Goal: Transaction & Acquisition: Purchase product/service

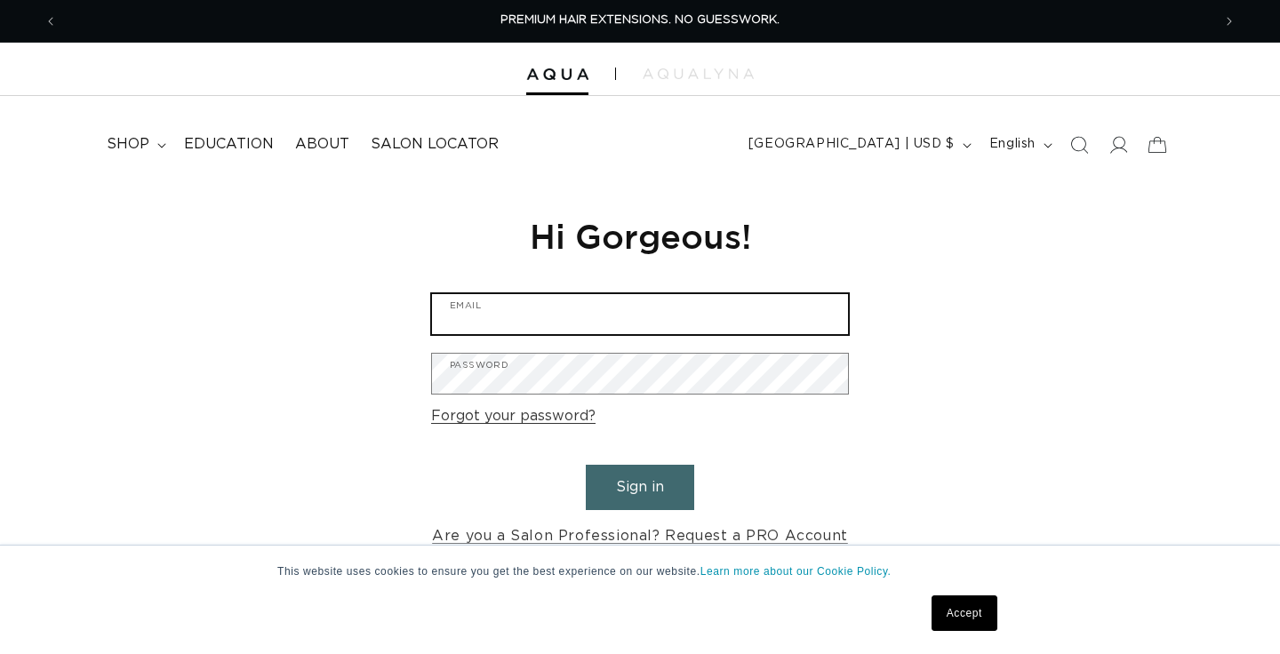
click at [726, 330] on input "Email" at bounding box center [640, 314] width 416 height 40
type input "srcoff23@gmail.com"
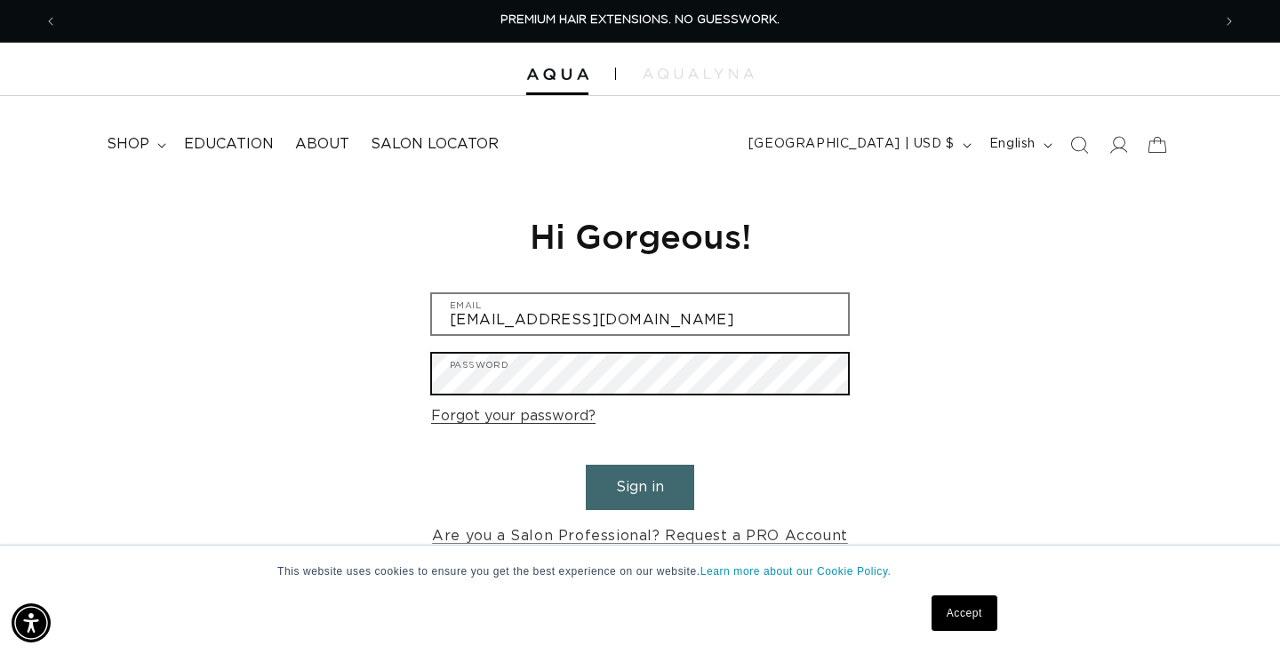
click at [640, 485] on button "Sign in" at bounding box center [640, 487] width 108 height 45
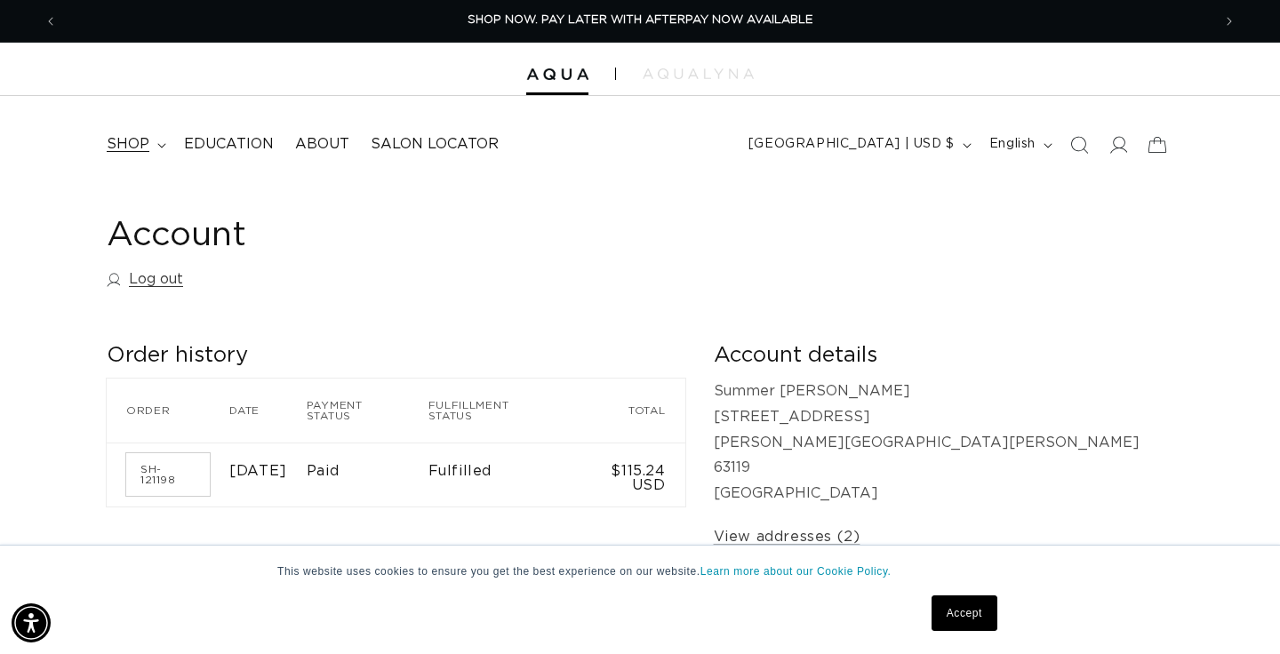
click at [132, 135] on span "shop" at bounding box center [128, 144] width 43 height 19
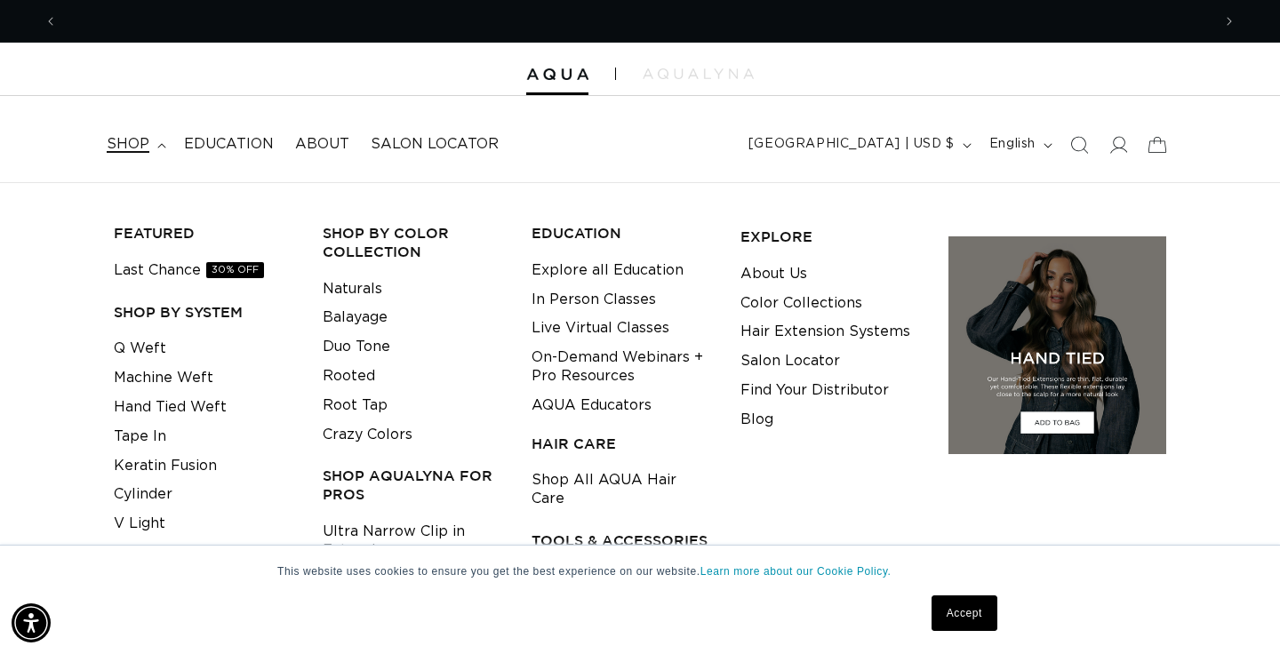
scroll to position [0, 2308]
click at [150, 347] on link "Q Weft" at bounding box center [140, 348] width 52 height 29
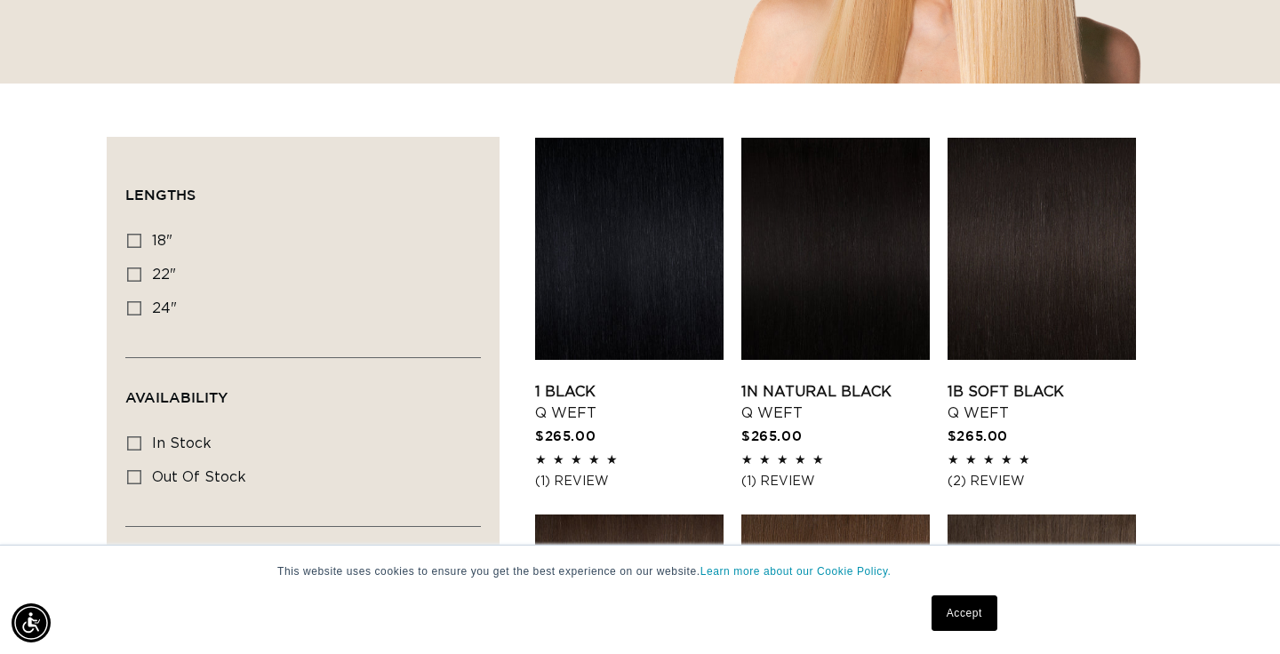
scroll to position [741, 0]
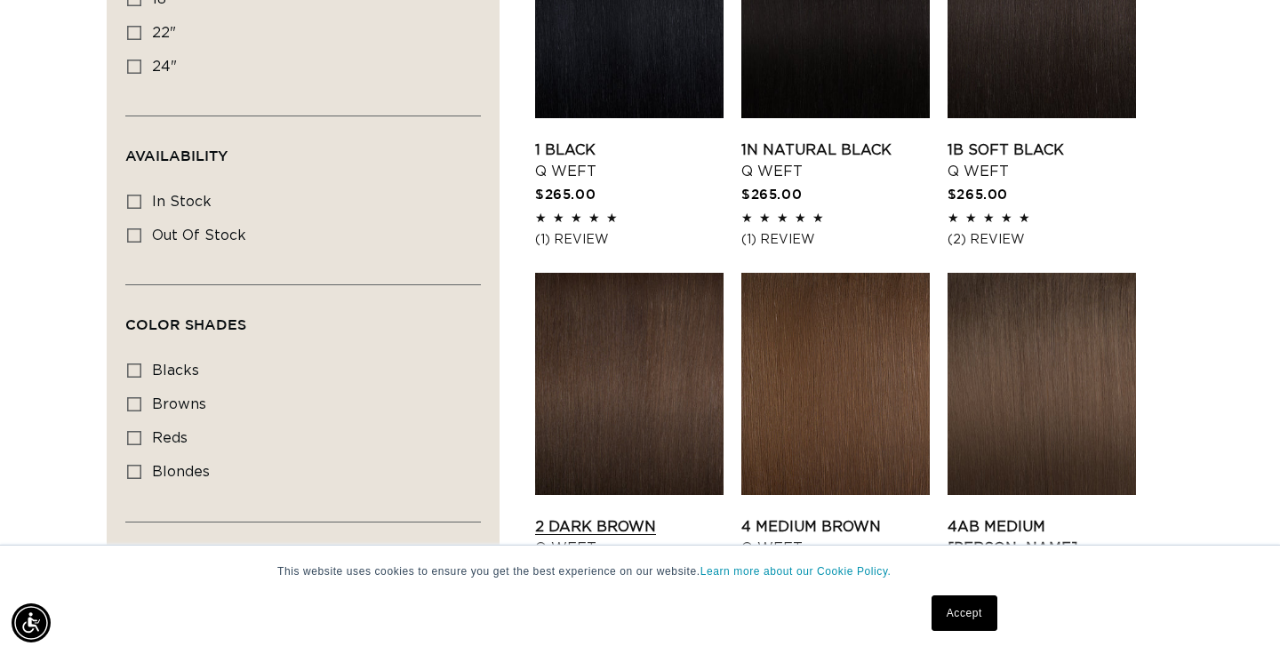
click at [658, 517] on link "2 Dark Brown Q Weft" at bounding box center [629, 538] width 189 height 43
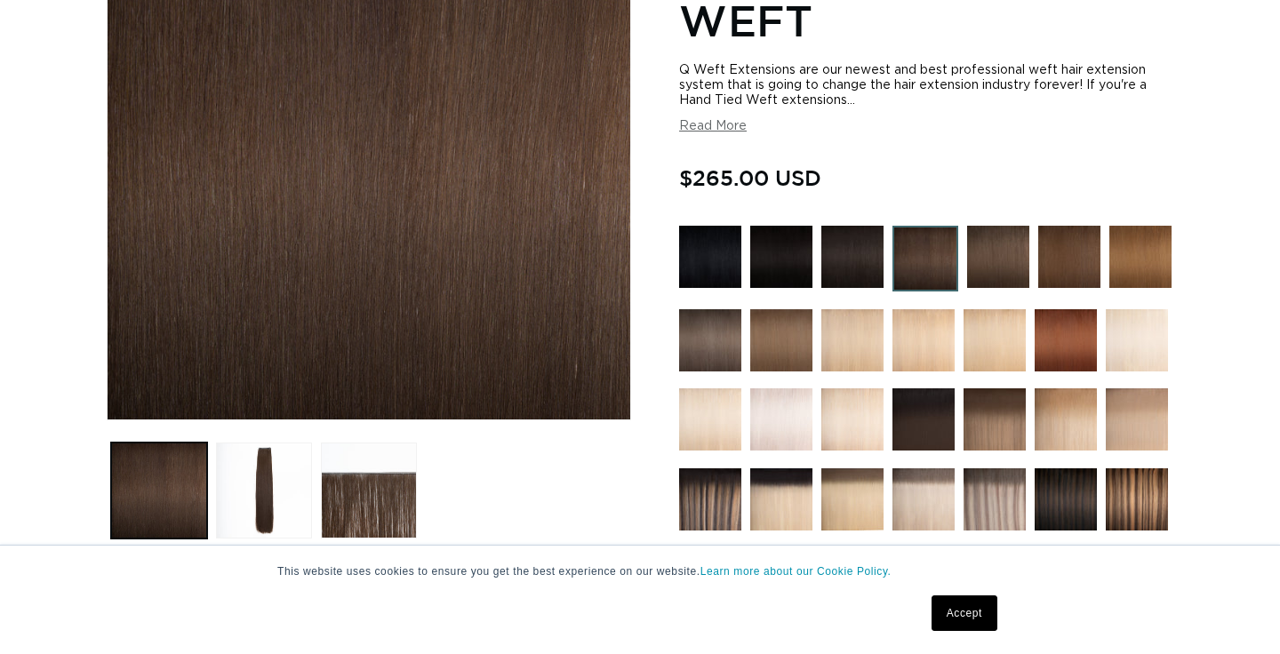
scroll to position [368, 0]
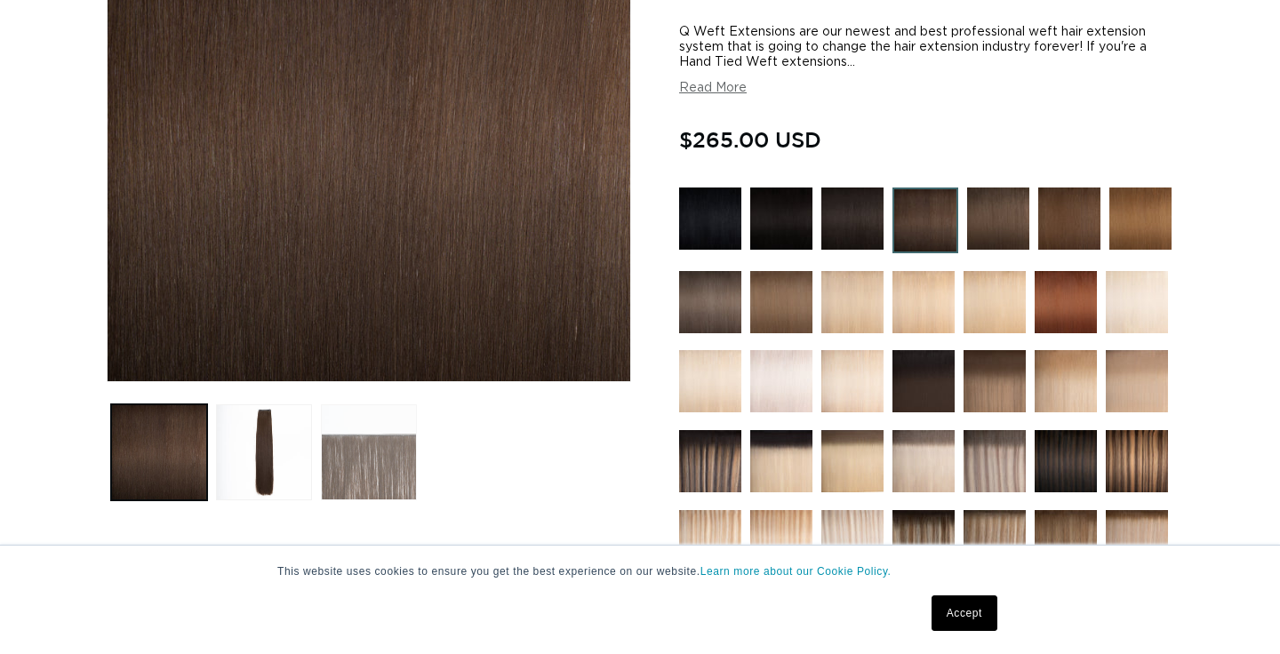
click at [387, 471] on button "Load image 3 in gallery view" at bounding box center [369, 453] width 96 height 96
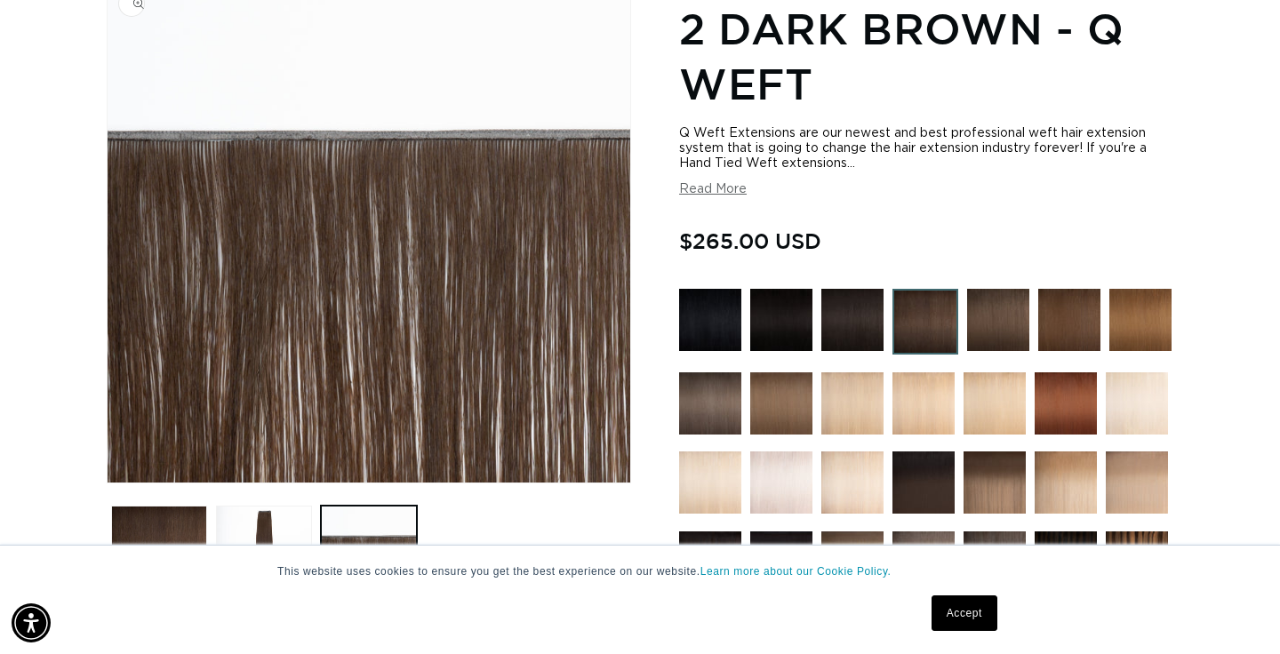
scroll to position [270, 0]
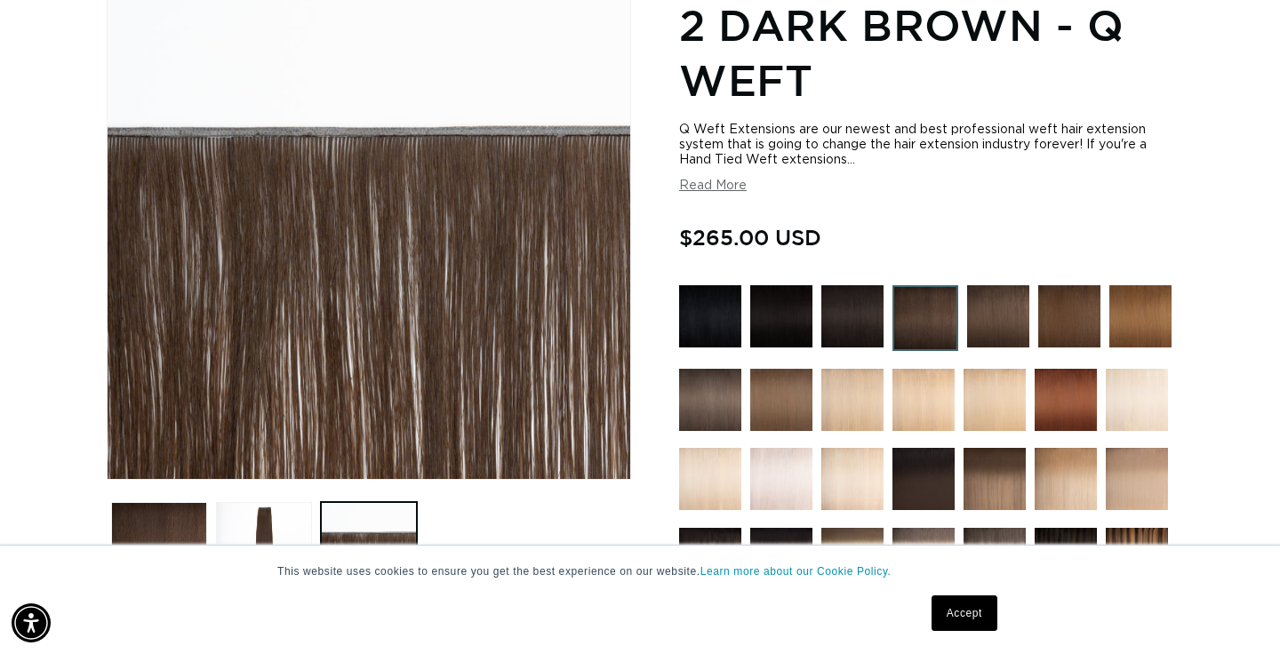
click at [858, 324] on img at bounding box center [853, 316] width 62 height 62
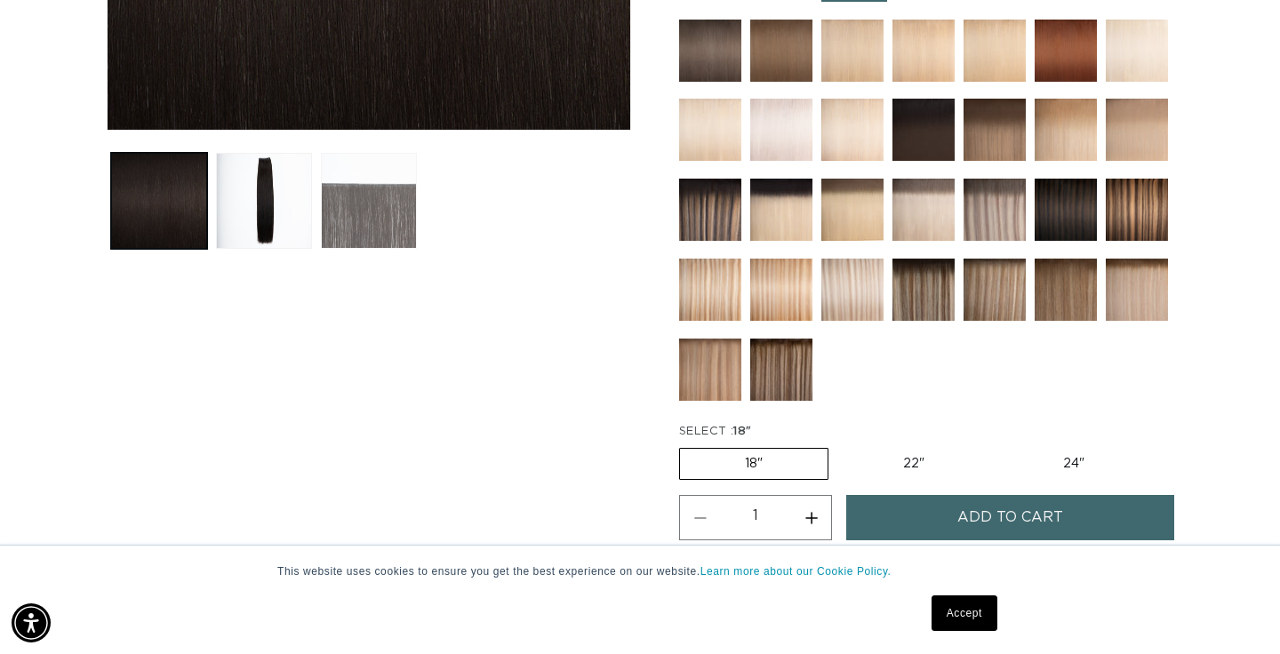
click at [368, 226] on button "Load image 3 in gallery view" at bounding box center [369, 201] width 96 height 96
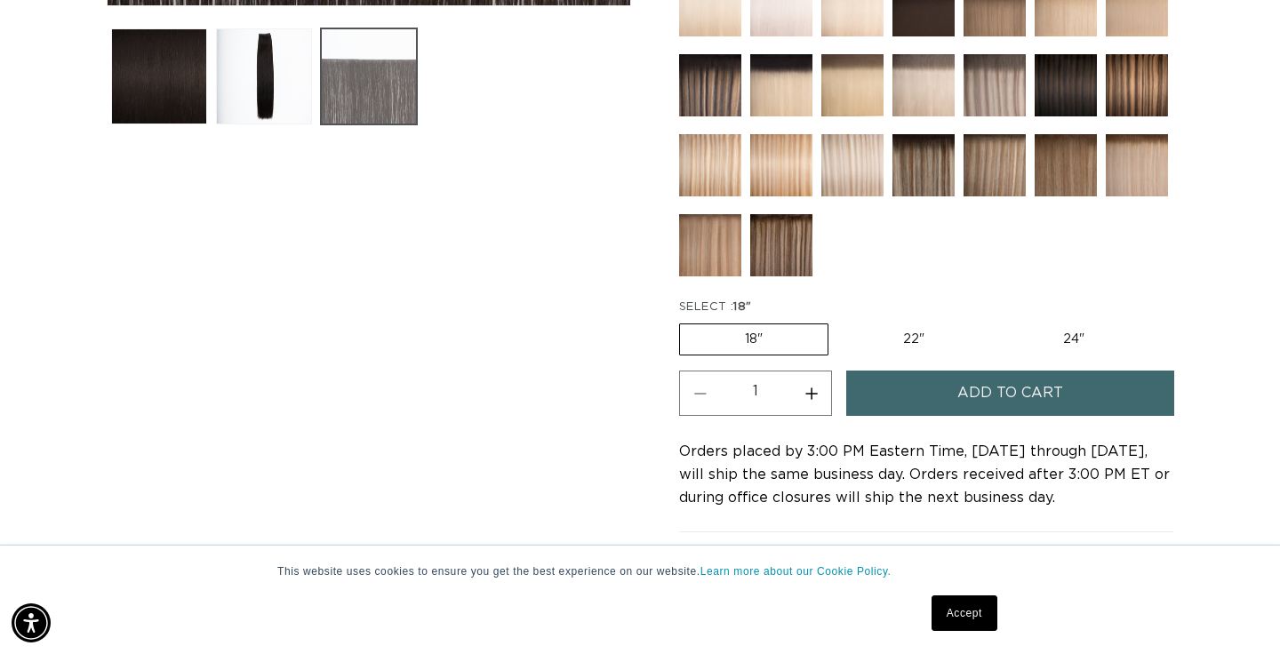
scroll to position [875, 0]
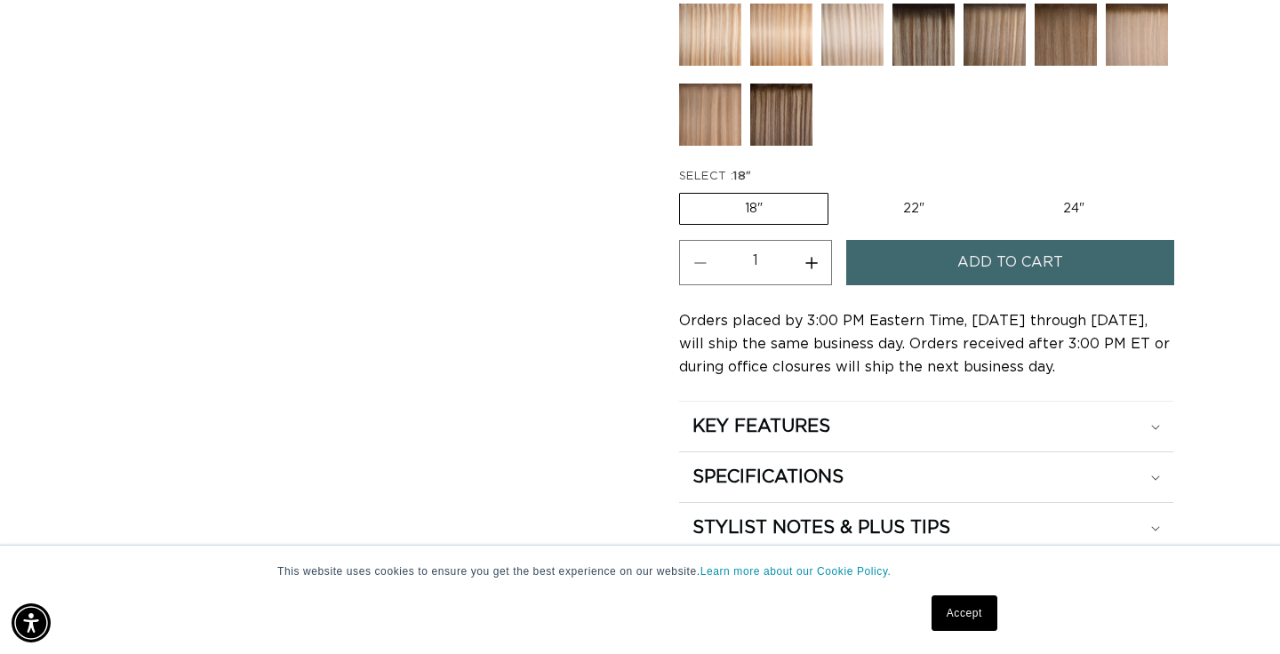
click at [903, 208] on label "22" Variant sold out or unavailable" at bounding box center [914, 209] width 151 height 30
click at [839, 190] on input "22" Variant sold out or unavailable" at bounding box center [838, 189] width 1 height 1
radio input "true"
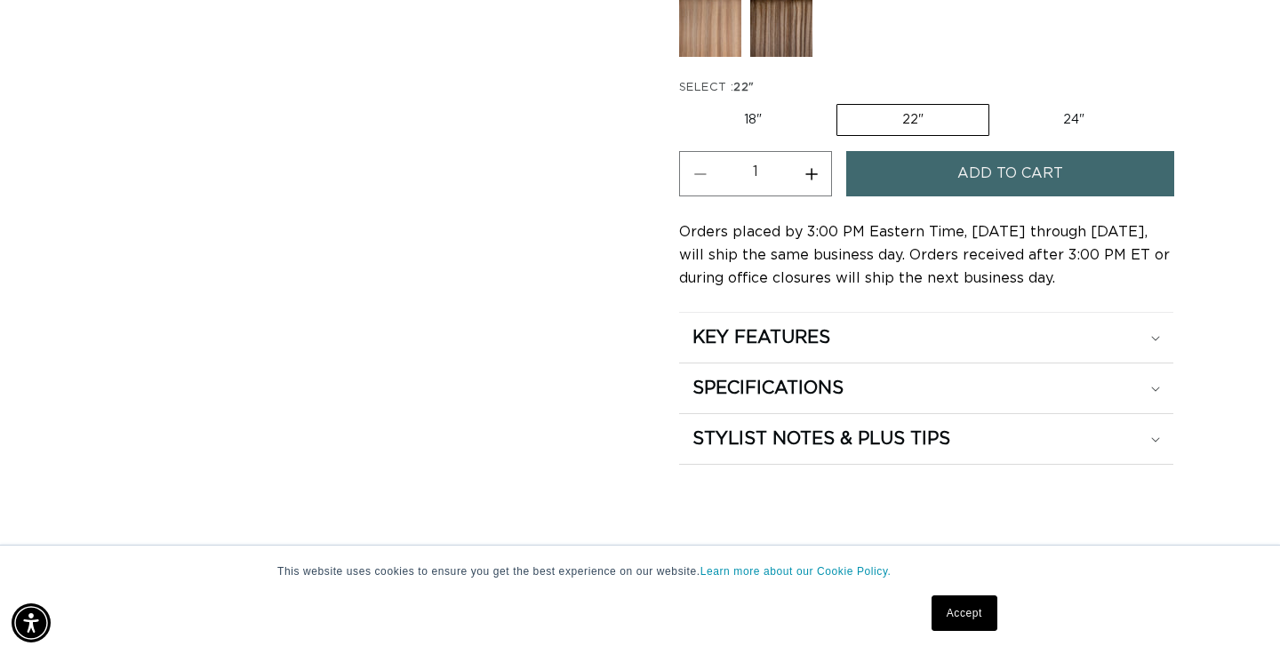
scroll to position [966, 0]
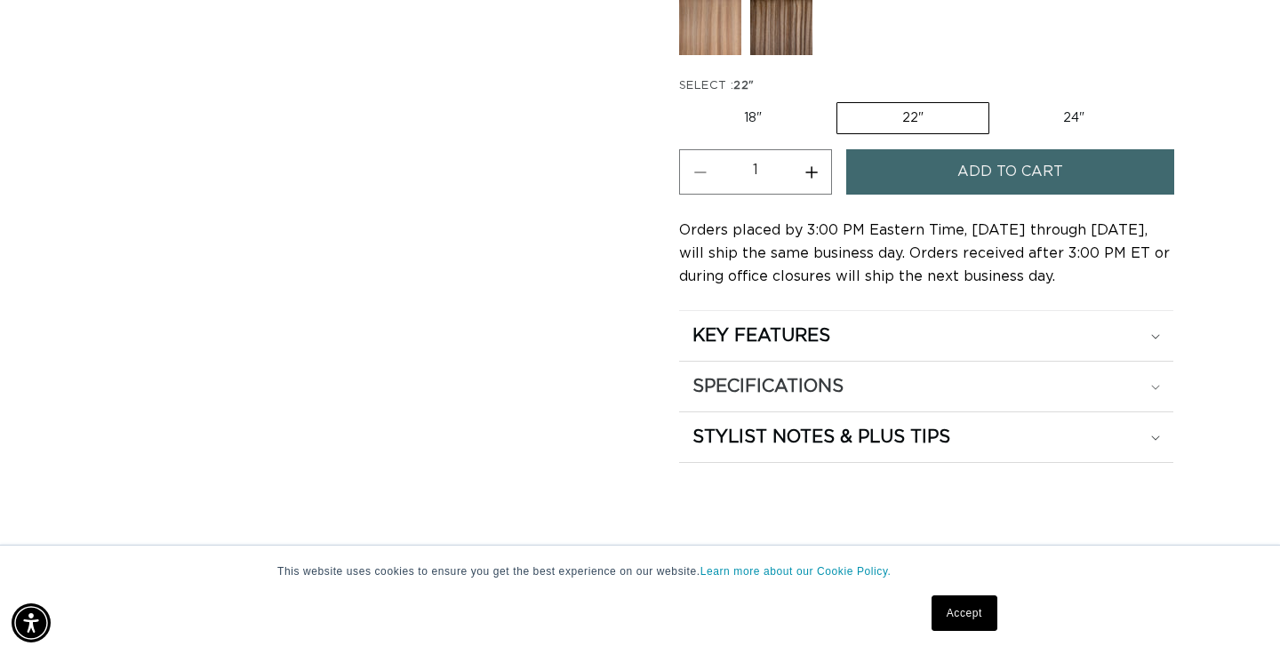
click at [898, 348] on div "SPECIFICATIONS" at bounding box center [927, 336] width 468 height 23
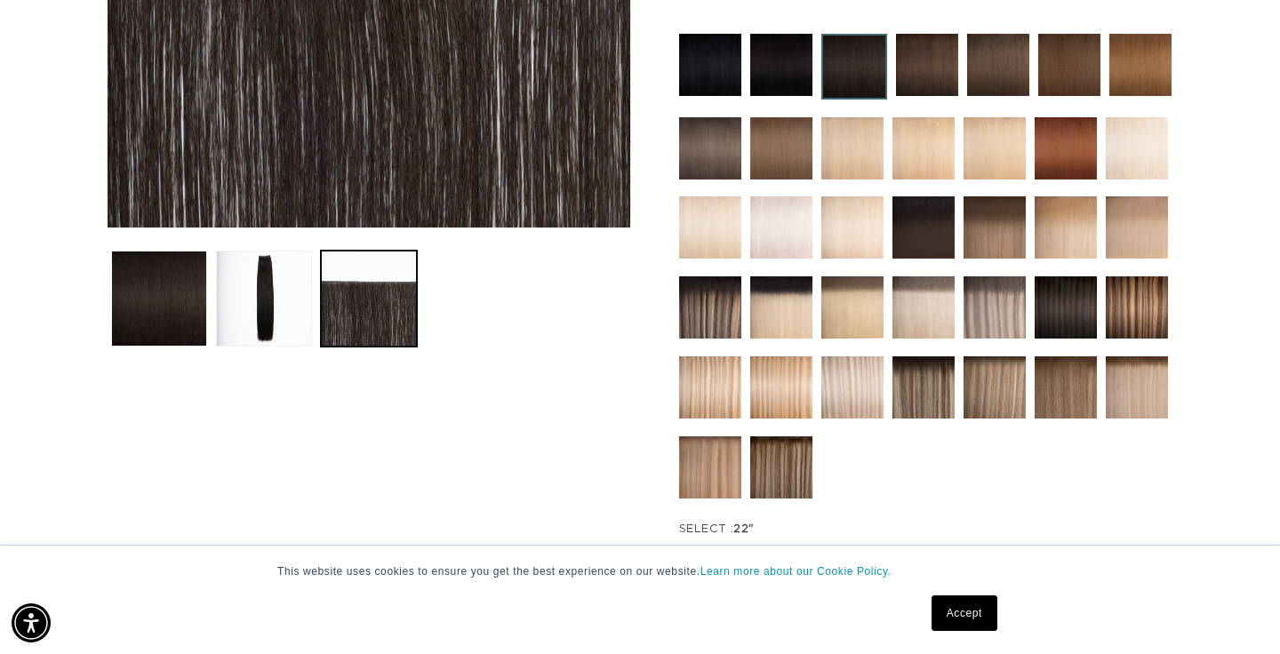
scroll to position [518, 1]
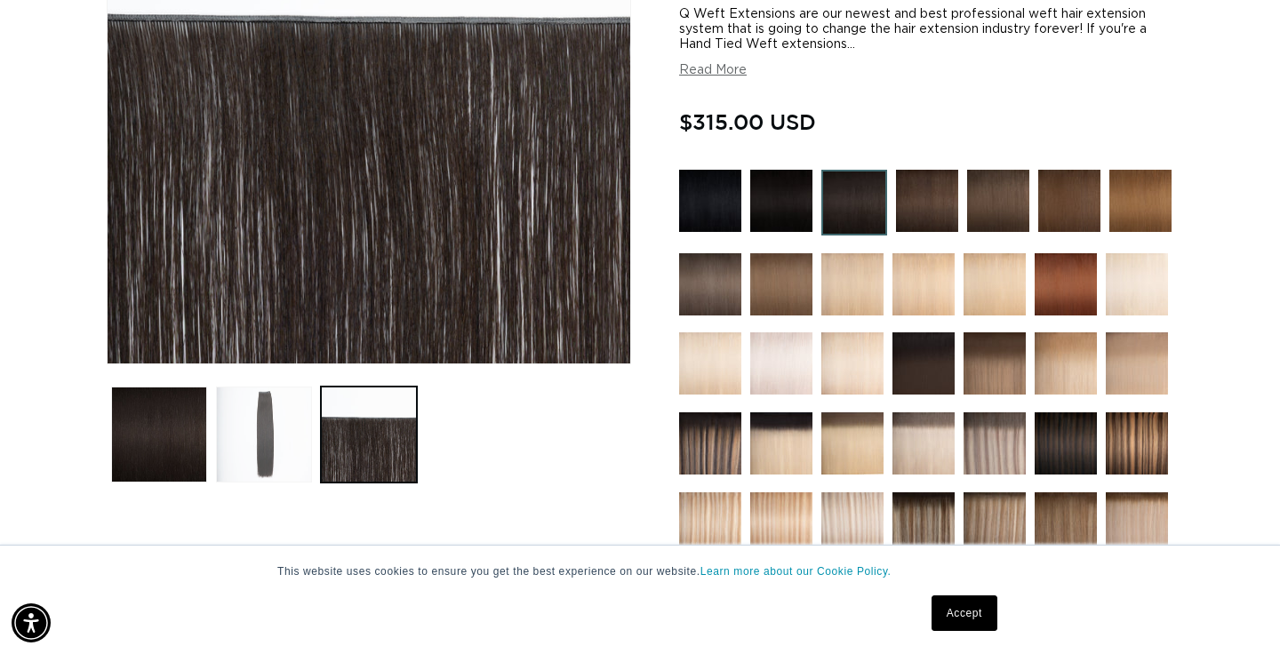
click at [287, 419] on button "Load image 2 in gallery view" at bounding box center [264, 435] width 96 height 96
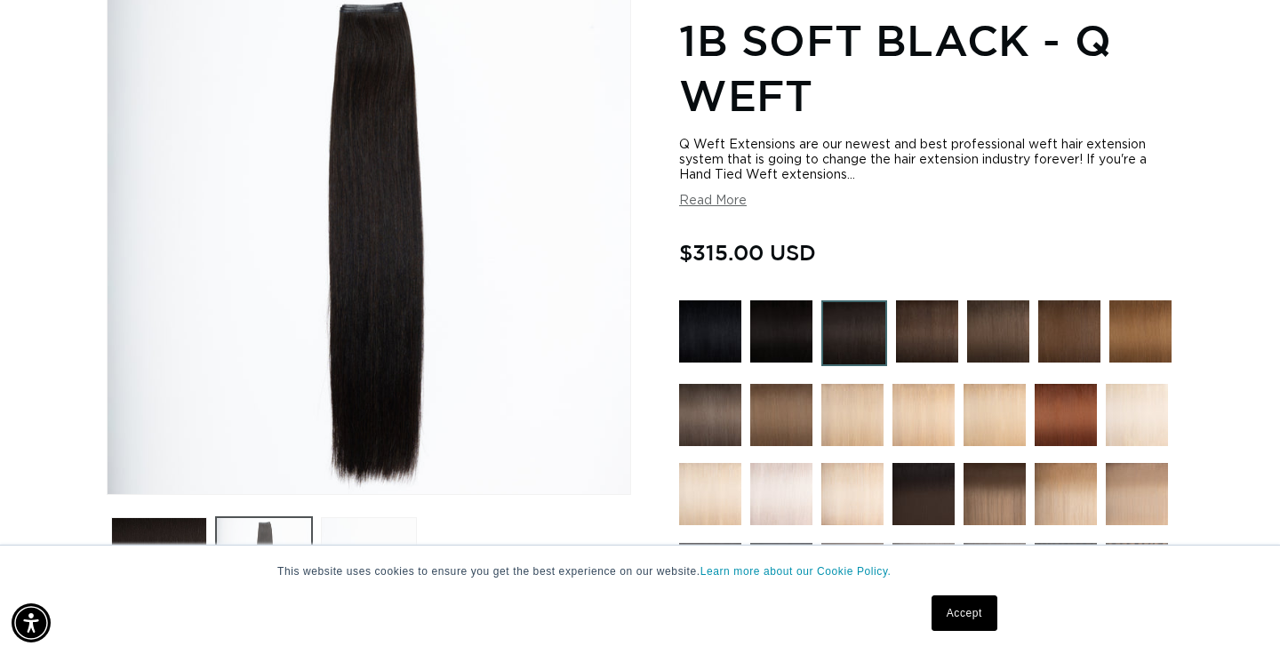
scroll to position [0, 0]
